Goal: Register for event/course

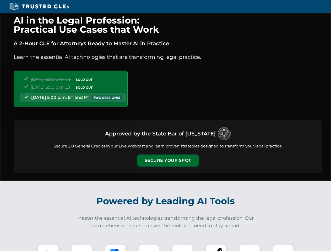
click at [168, 161] on button "Secure Your Spot" at bounding box center [167, 161] width 61 height 12
click at [48, 248] on img at bounding box center [48, 254] width 15 height 15
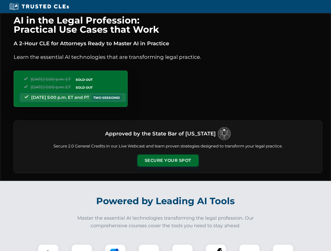
scroll to position [454, 0]
